Goal: Information Seeking & Learning: Learn about a topic

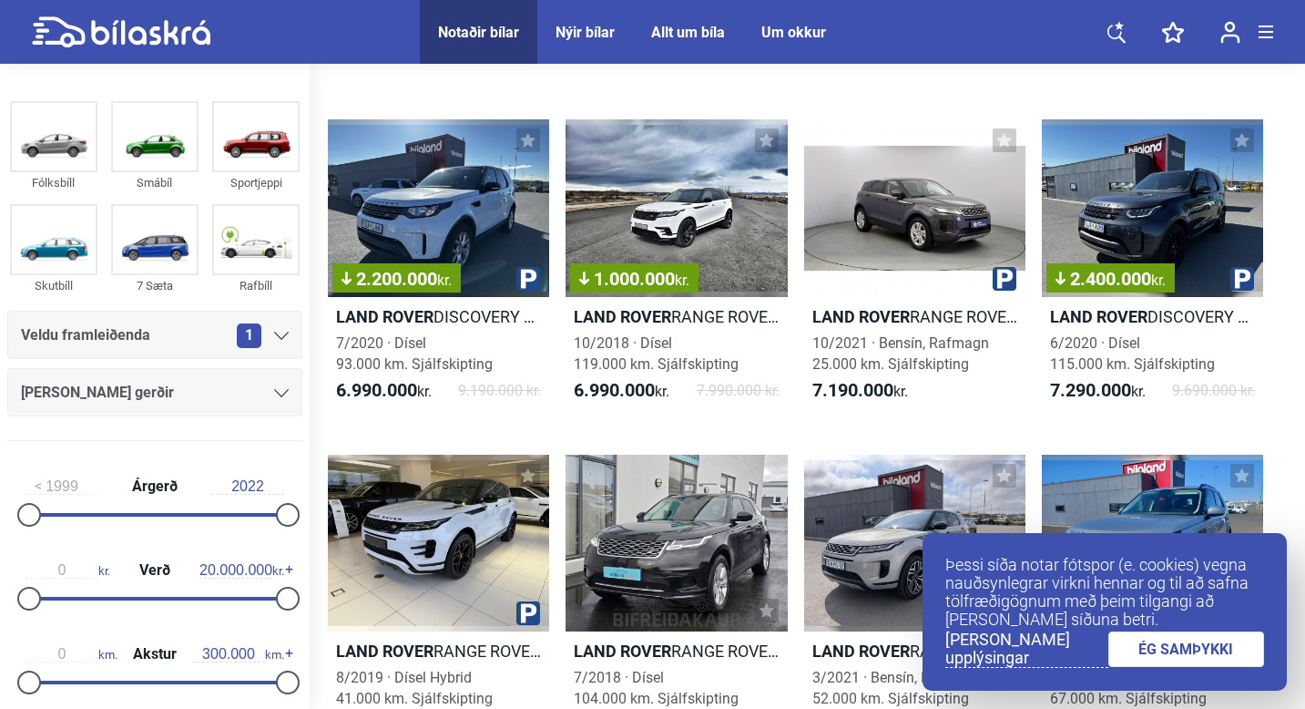
scroll to position [3446, 0]
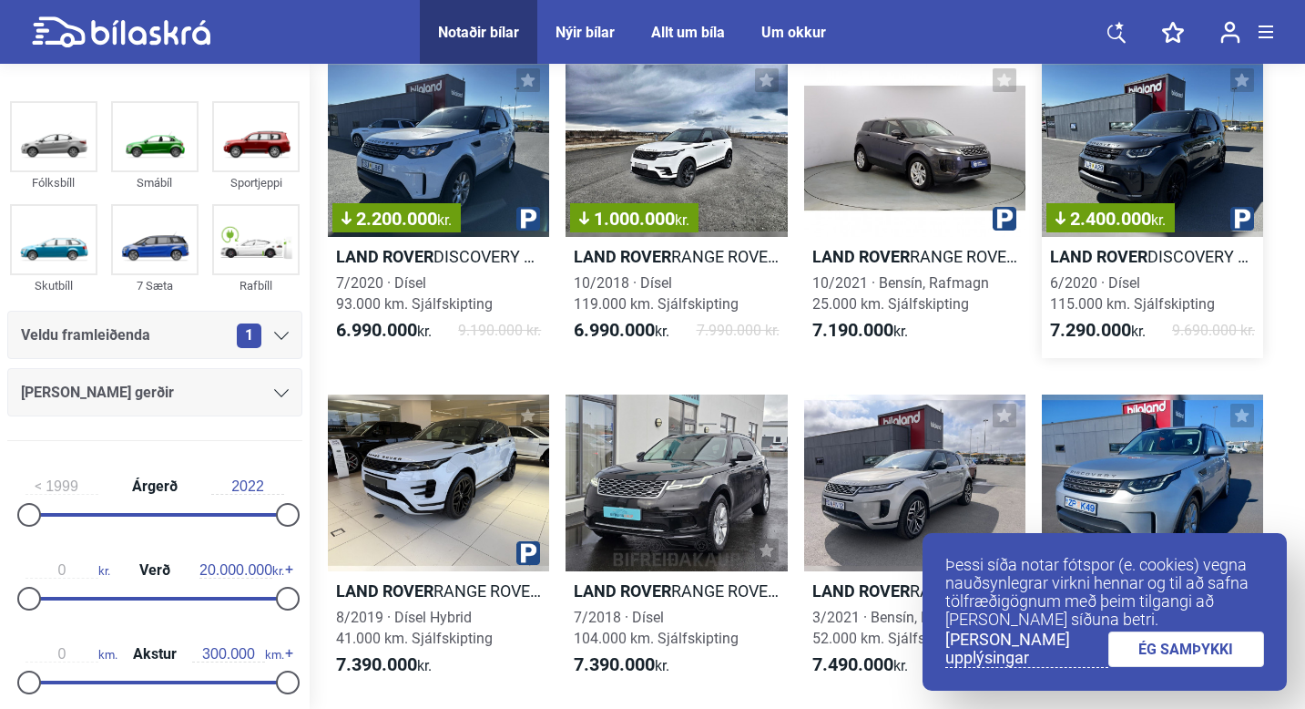
click at [1110, 135] on div "2.400.000 kr." at bounding box center [1152, 148] width 221 height 178
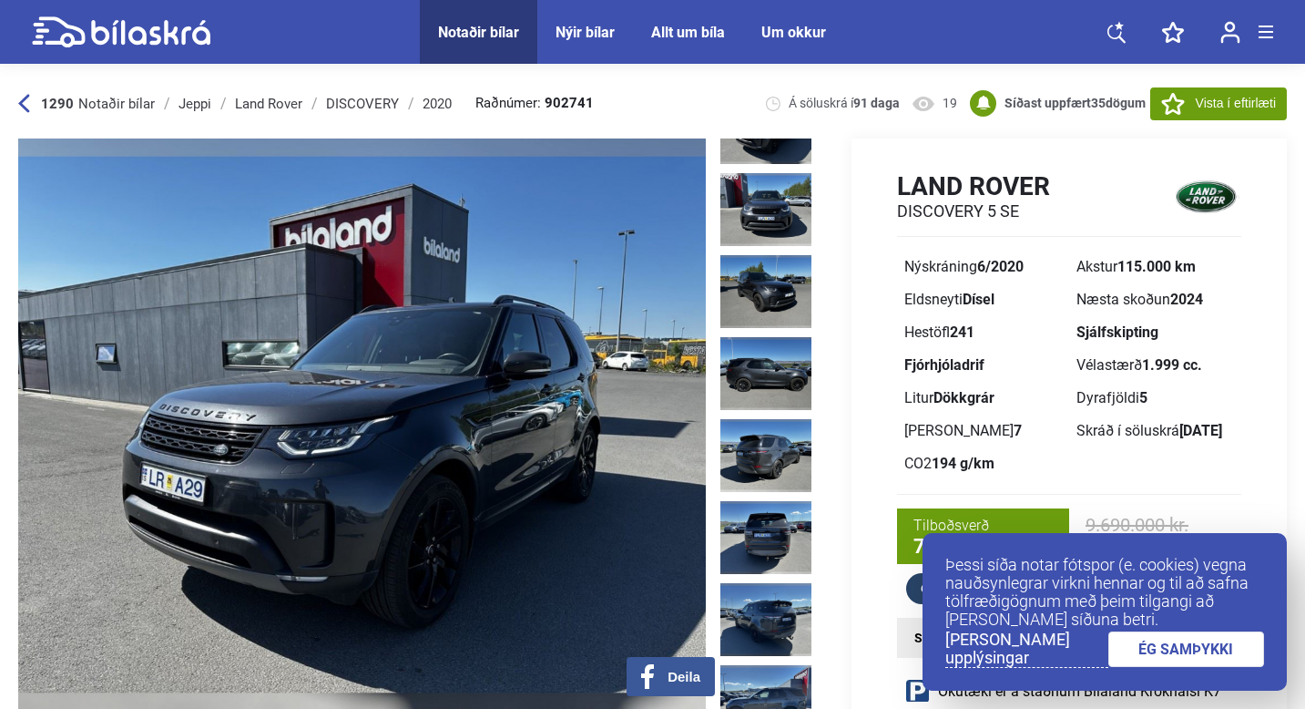
scroll to position [46, 0]
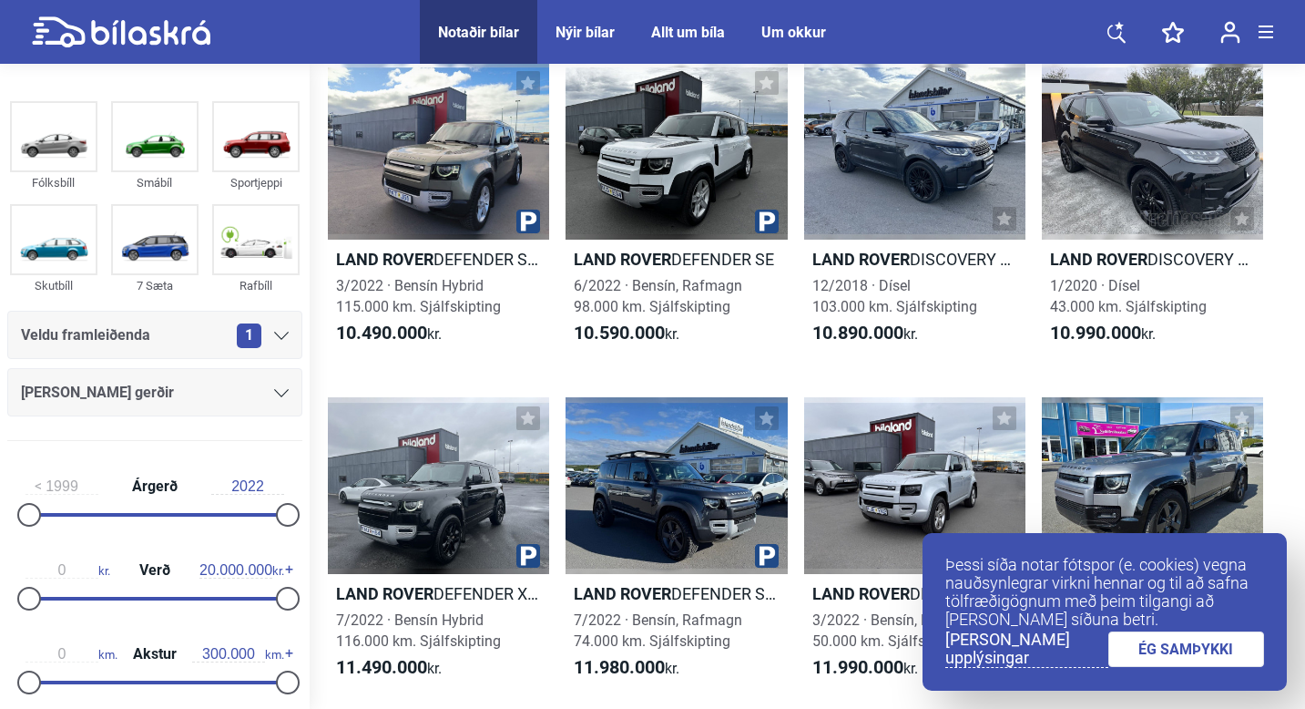
scroll to position [5115, 0]
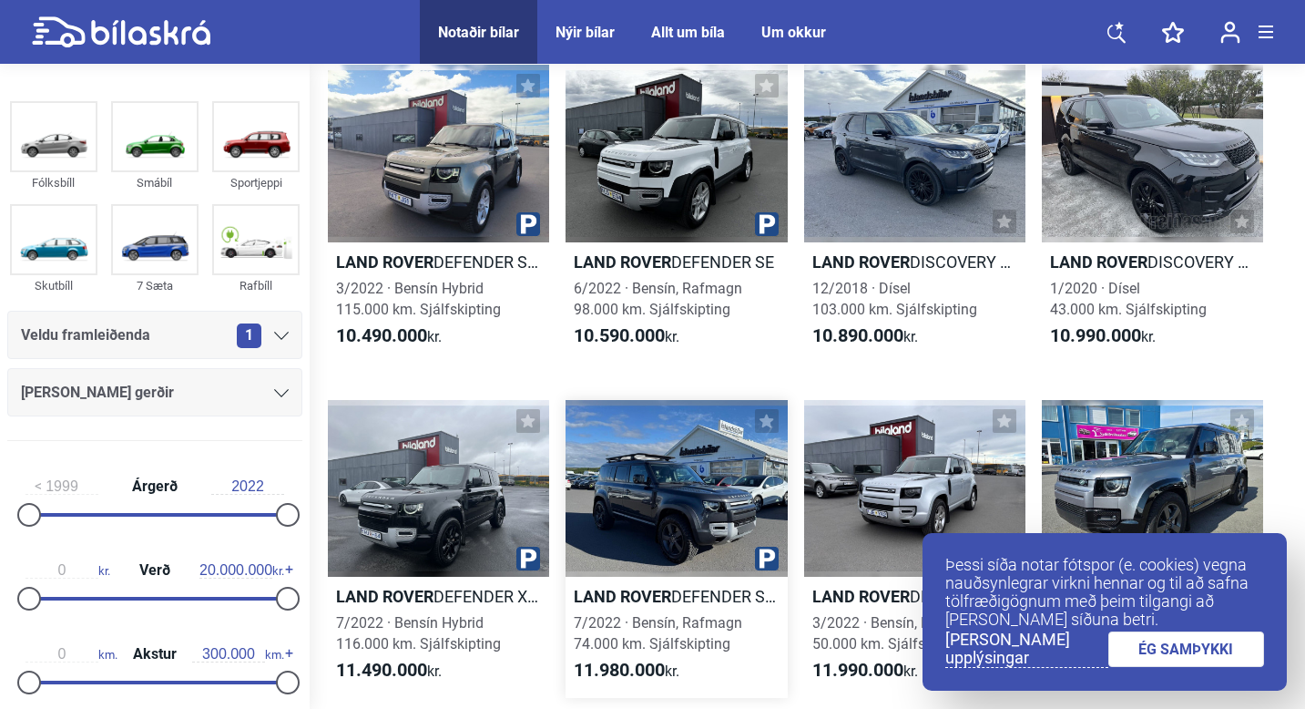
click at [659, 530] on div at bounding box center [676, 489] width 221 height 178
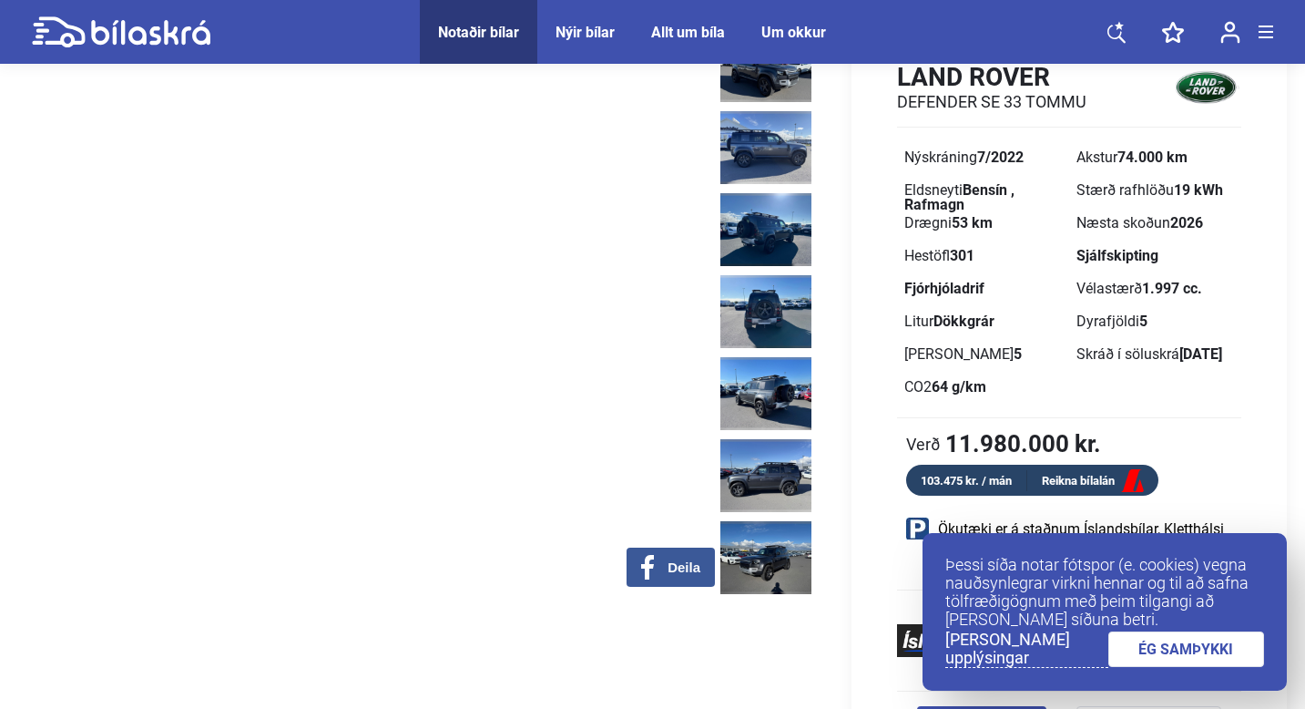
scroll to position [110, 0]
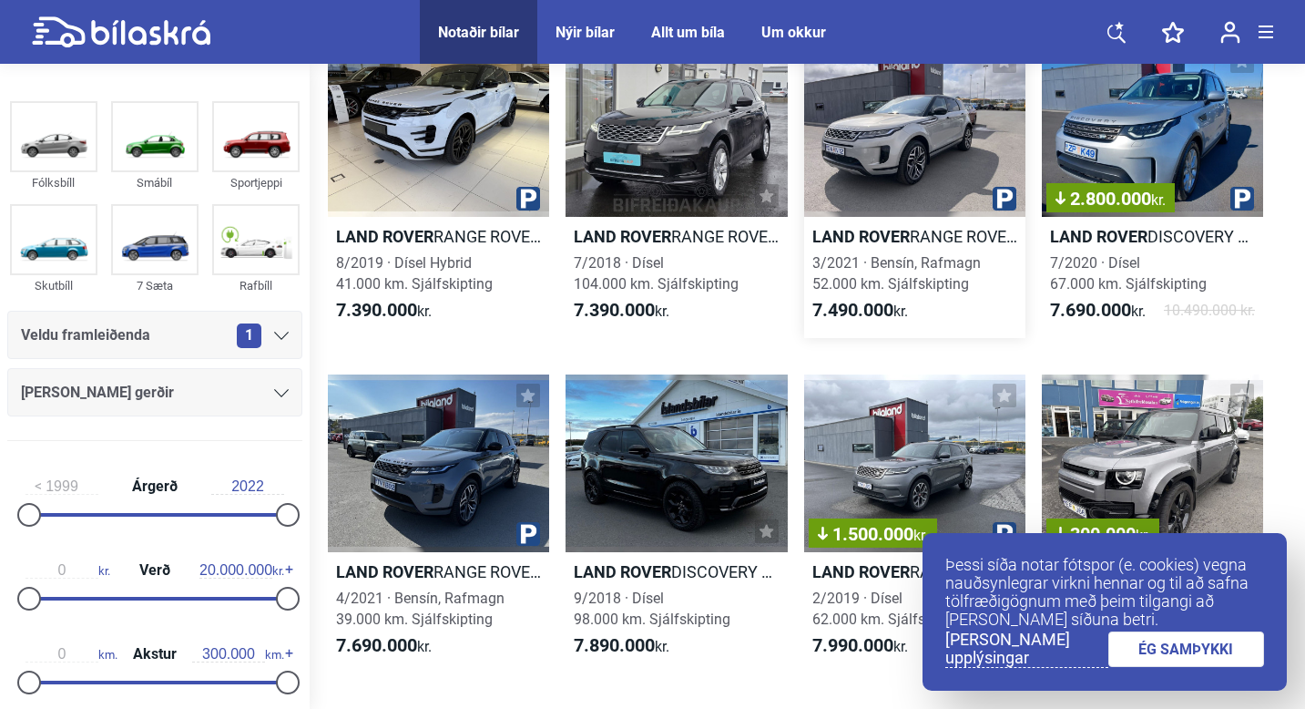
scroll to position [3538, 0]
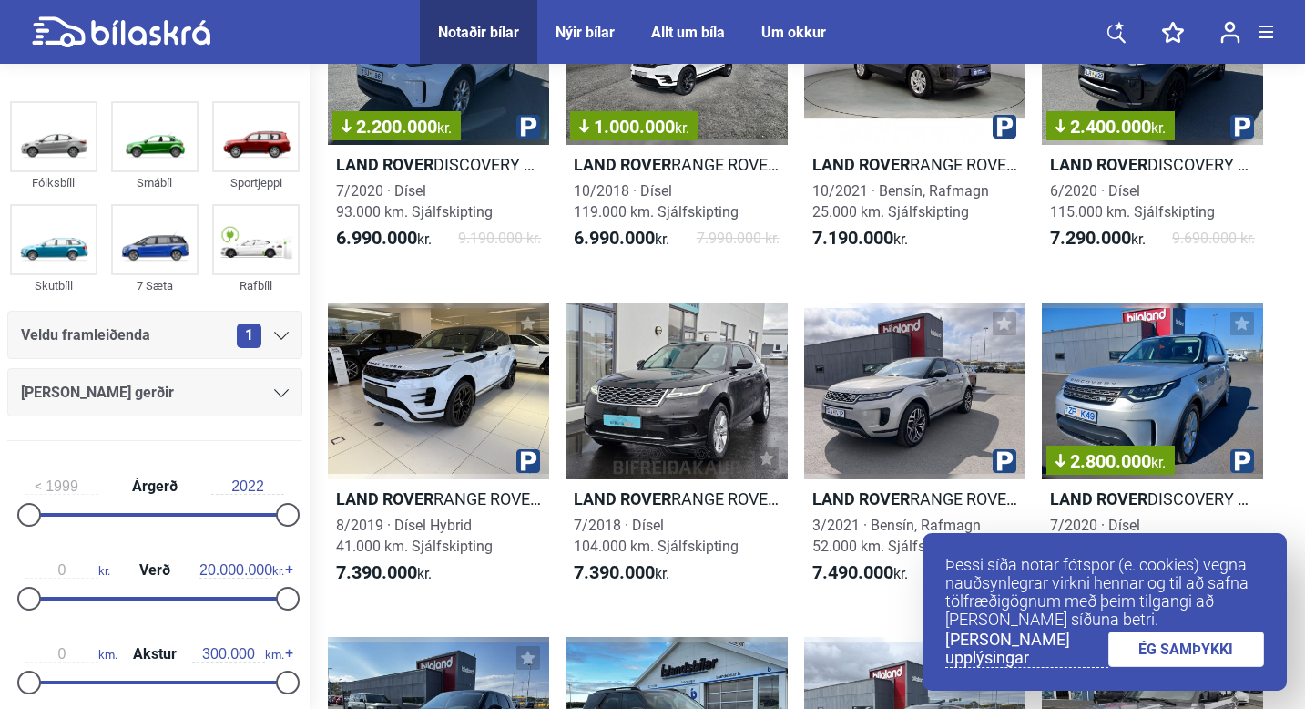
click at [1119, 36] on icon at bounding box center [1117, 34] width 18 height 18
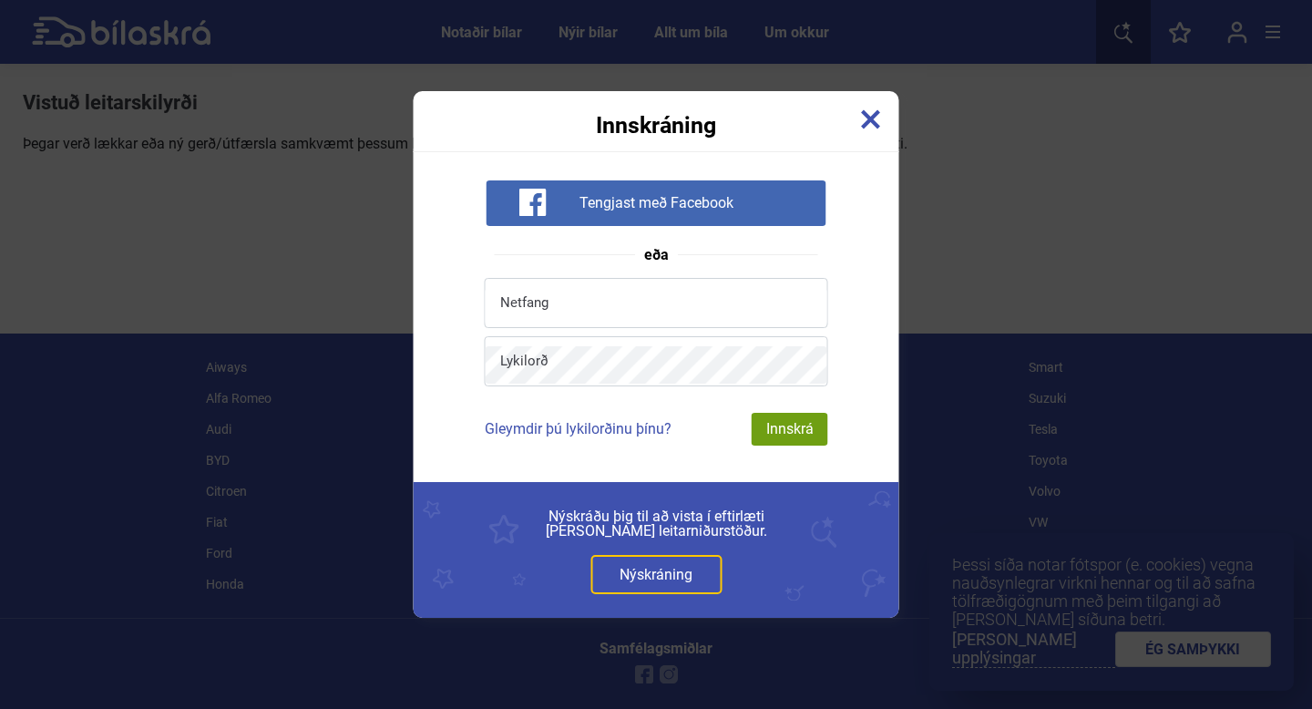
click at [868, 126] on img at bounding box center [871, 119] width 20 height 20
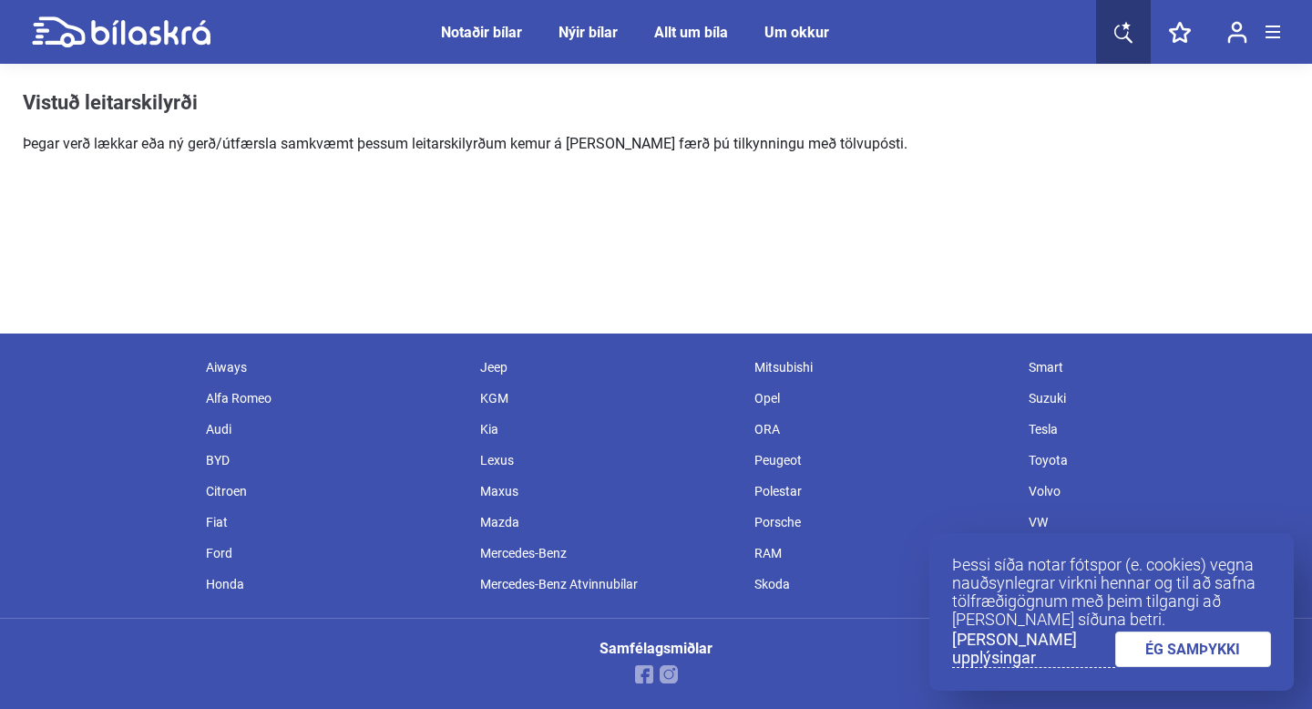
click at [1119, 44] on link at bounding box center [1123, 32] width 55 height 64
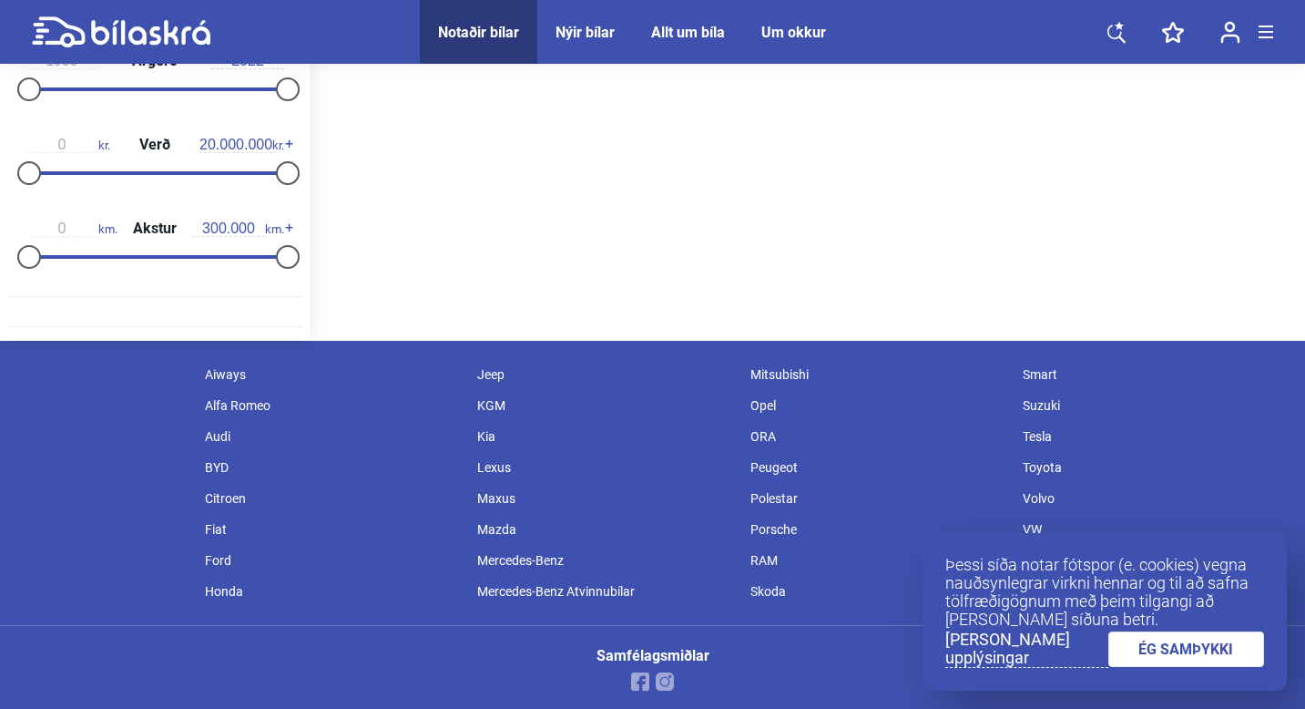
scroll to position [380, 0]
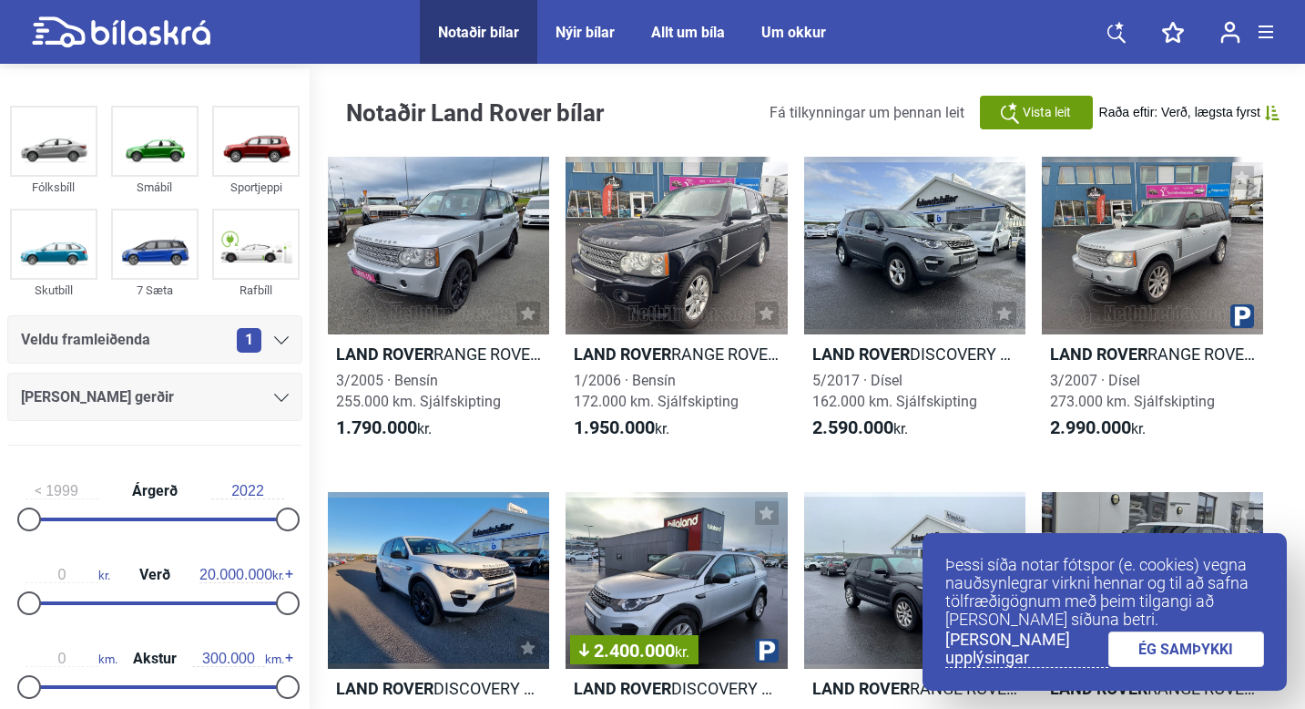
click at [1207, 659] on link "ÉG SAMÞYKKI" at bounding box center [1187, 649] width 157 height 36
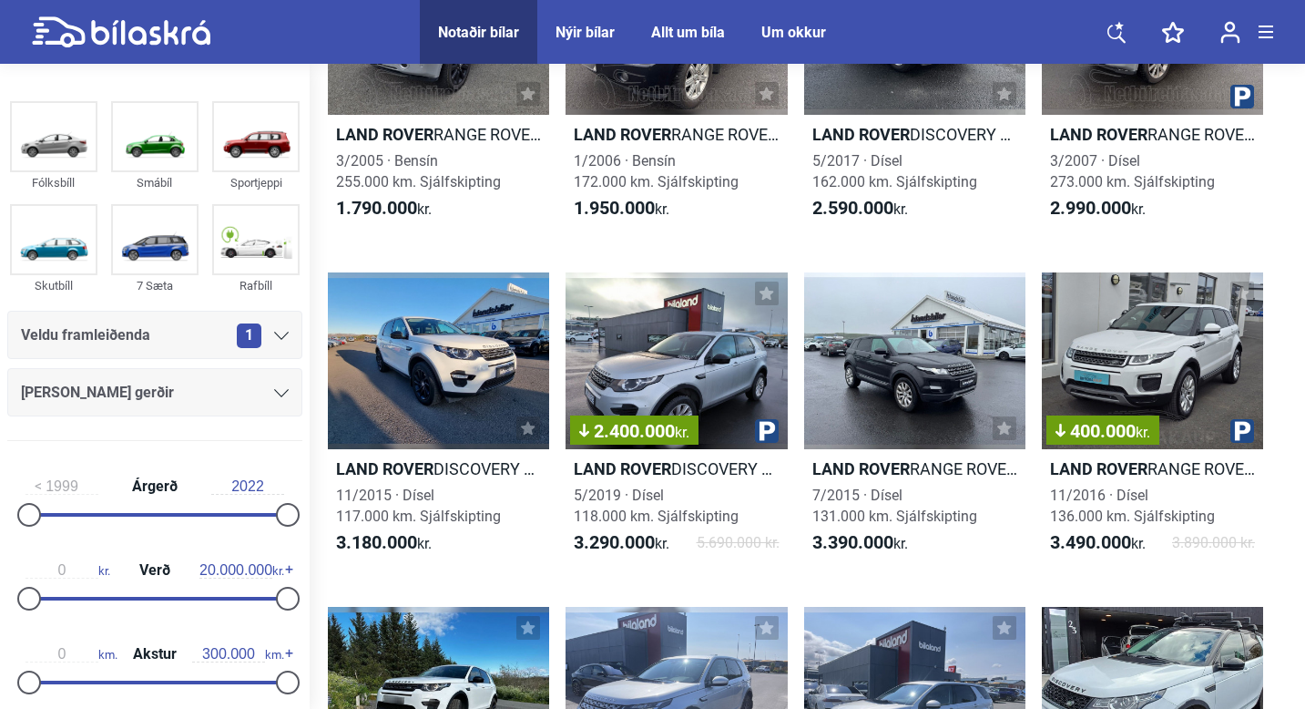
scroll to position [255, 0]
